Goal: Task Accomplishment & Management: Manage account settings

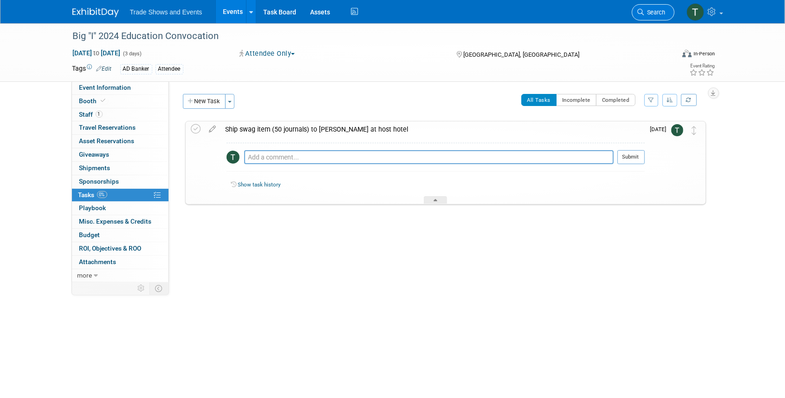
click at [653, 14] on span "Search" at bounding box center [655, 12] width 21 height 7
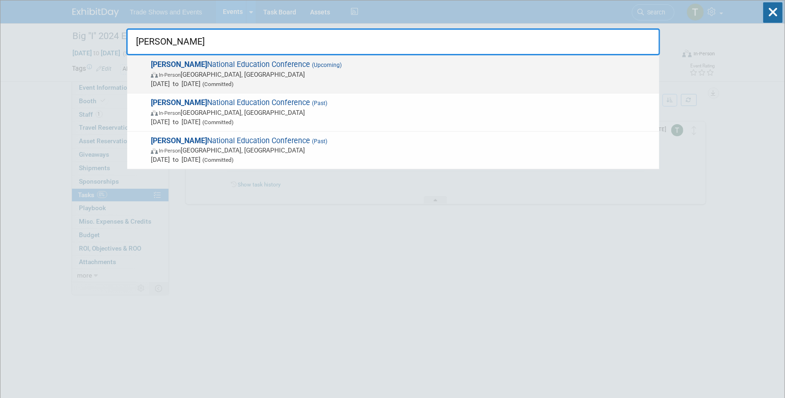
type input "[PERSON_NAME]"
click at [212, 63] on span "[PERSON_NAME] National Education Conference (Upcoming) In-Person [GEOGRAPHIC_DA…" at bounding box center [401, 74] width 507 height 28
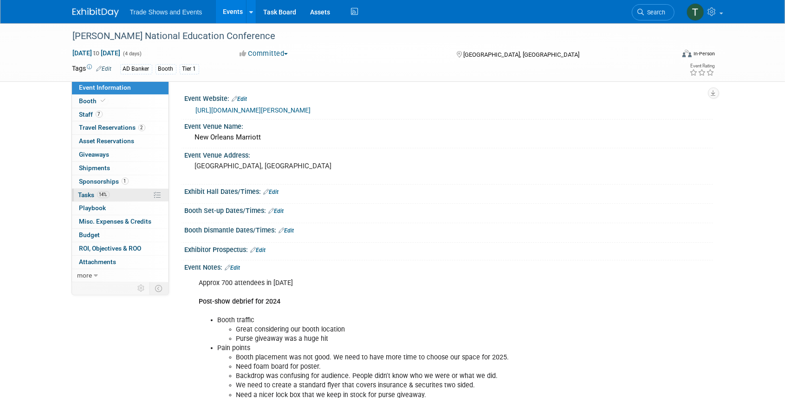
click at [83, 192] on span "Tasks 14%" at bounding box center [93, 194] width 31 height 7
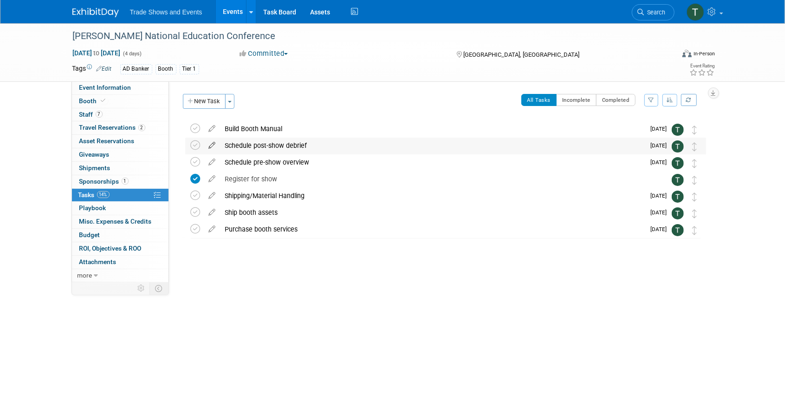
click at [220, 146] on icon at bounding box center [212, 143] width 16 height 12
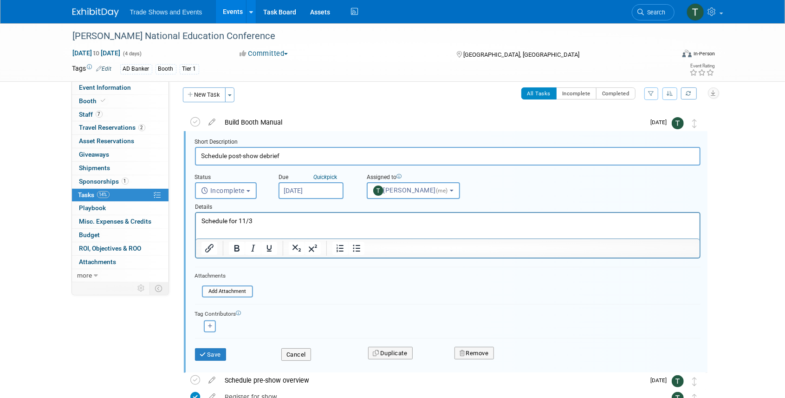
scroll to position [121, 0]
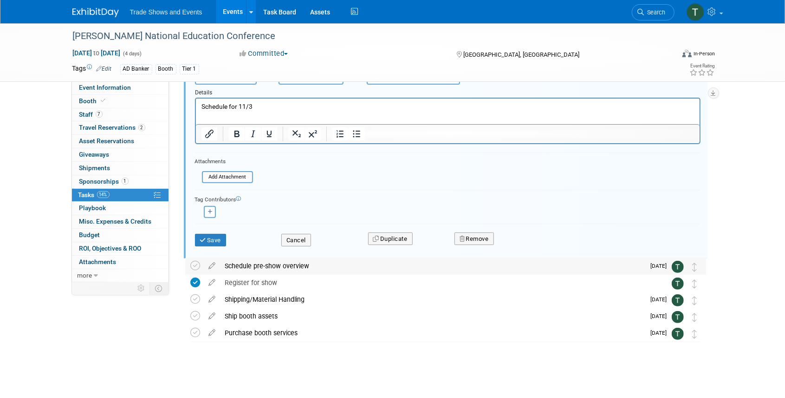
click at [258, 262] on div "Schedule pre-show overview" at bounding box center [433, 266] width 425 height 16
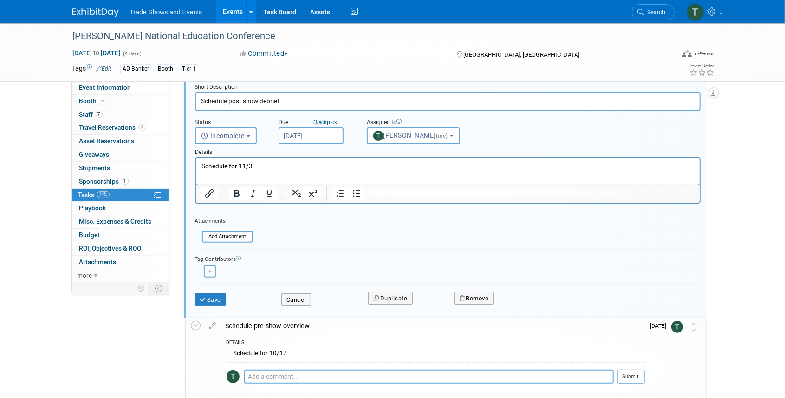
scroll to position [59, 0]
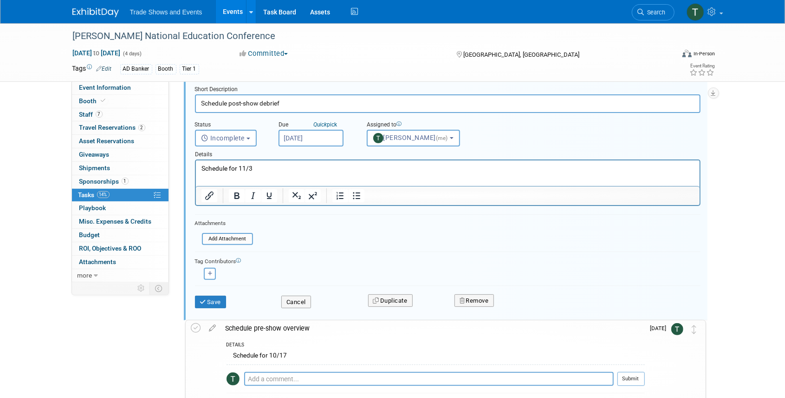
click at [306, 138] on input "Oct 17, 2025" at bounding box center [311, 138] width 65 height 17
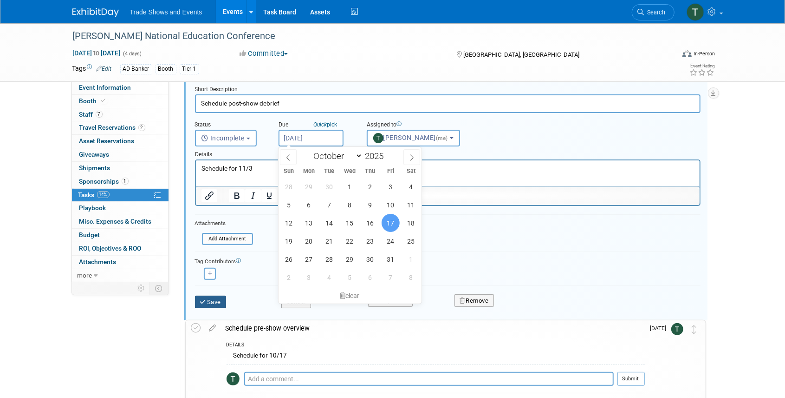
drag, startPoint x: 207, startPoint y: 302, endPoint x: 222, endPoint y: 303, distance: 14.9
click at [207, 302] on button "Save" at bounding box center [211, 301] width 32 height 13
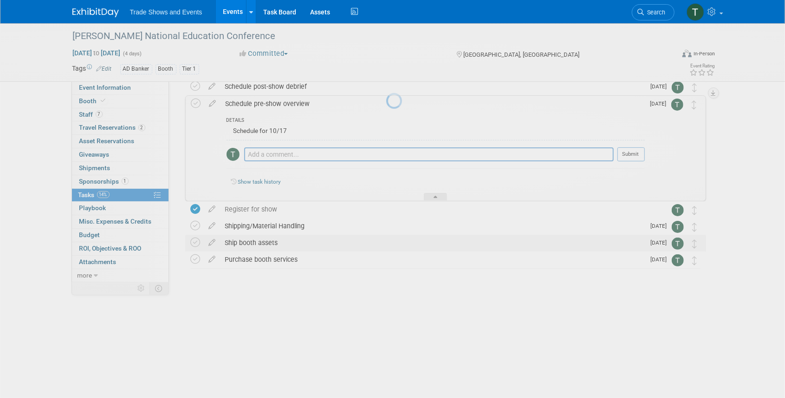
scroll to position [0, 0]
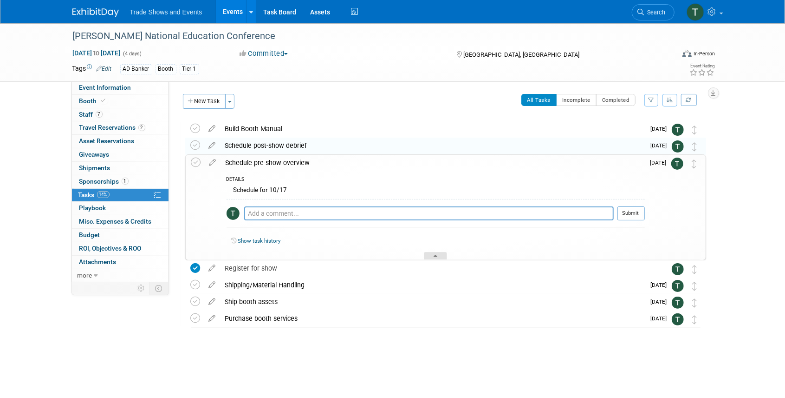
click at [439, 258] on div at bounding box center [435, 256] width 23 height 8
